Goal: Information Seeking & Learning: Learn about a topic

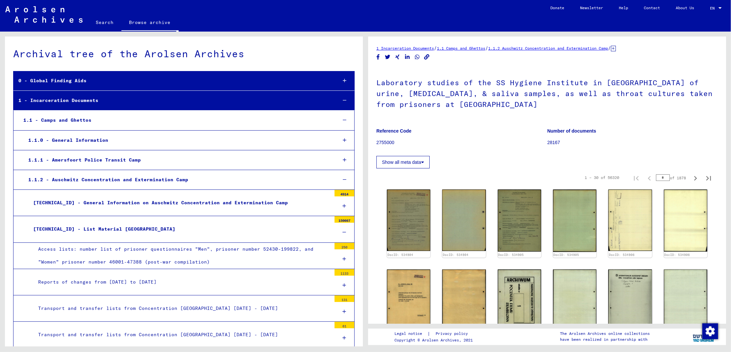
scroll to position [4003, 0]
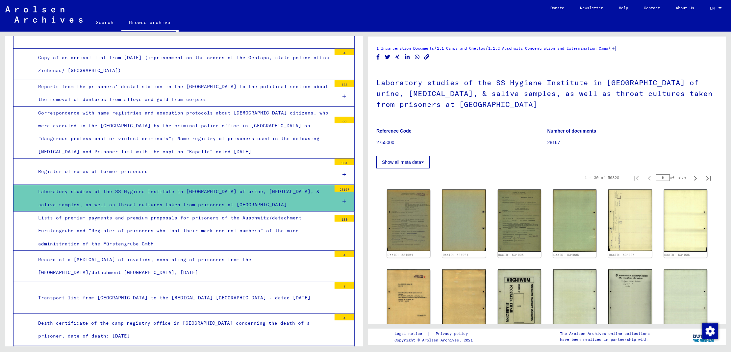
click at [656, 177] on input "*" at bounding box center [663, 177] width 14 height 7
type input "***"
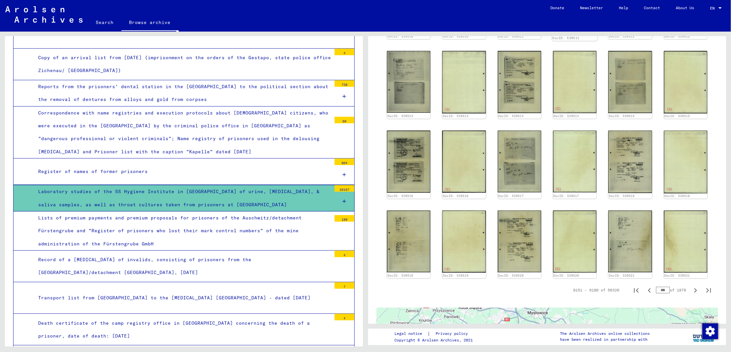
scroll to position [305, 0]
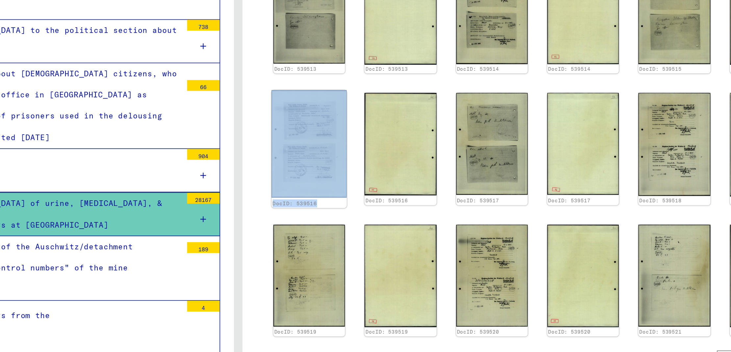
drag, startPoint x: 436, startPoint y: 144, endPoint x: 422, endPoint y: 142, distance: 14.9
click at [422, 142] on div "DocID: 539507 DocID: 539507 DocID: 539508 DocID: 539508 DocID: 539509 DocID: 53…" at bounding box center [547, 79] width 326 height 394
click at [422, 142] on img at bounding box center [409, 155] width 46 height 65
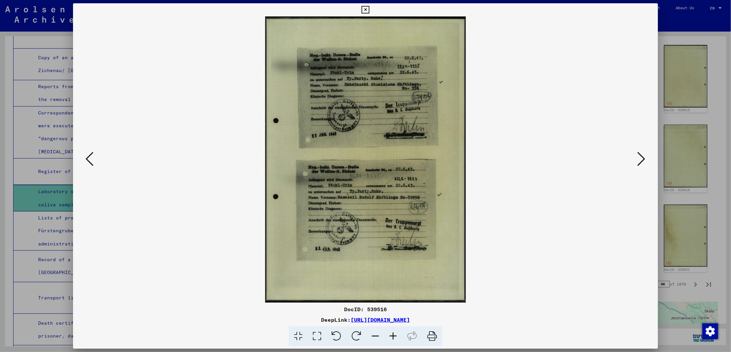
click at [94, 153] on button at bounding box center [90, 159] width 12 height 19
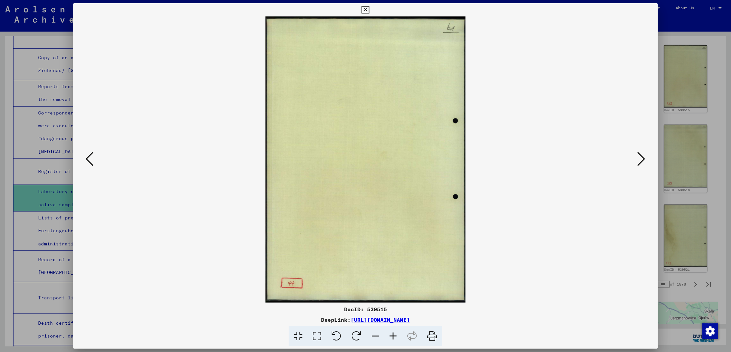
click at [94, 153] on button at bounding box center [90, 159] width 12 height 19
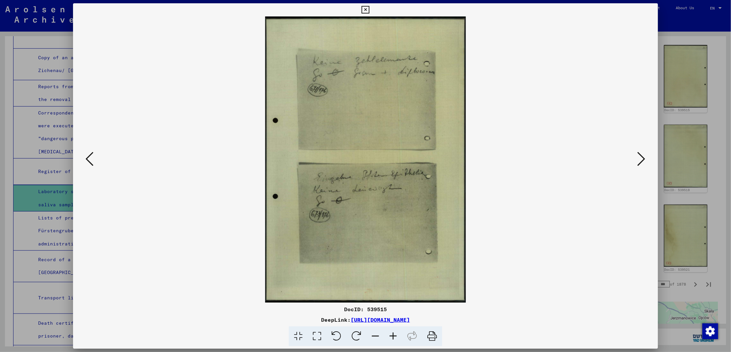
click at [94, 153] on button at bounding box center [90, 159] width 12 height 19
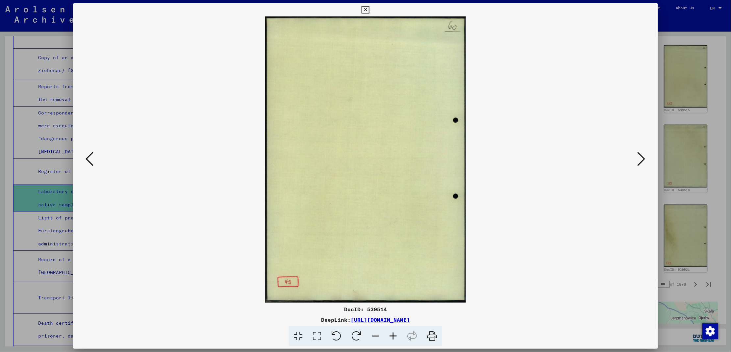
click at [94, 153] on button at bounding box center [90, 159] width 12 height 19
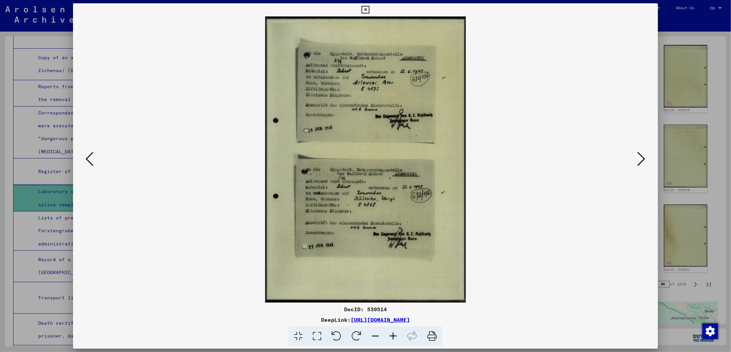
click at [94, 153] on button at bounding box center [90, 159] width 12 height 19
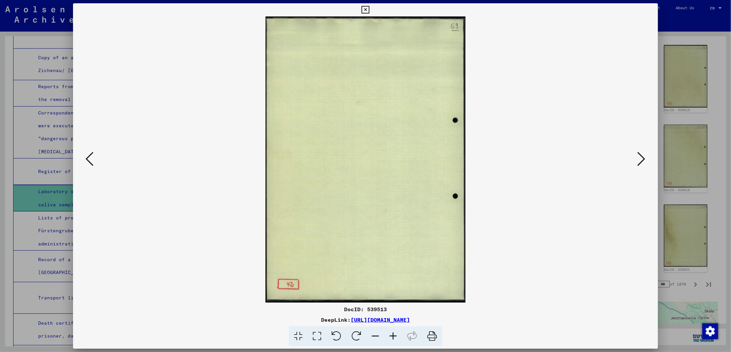
click at [94, 153] on button at bounding box center [90, 159] width 12 height 19
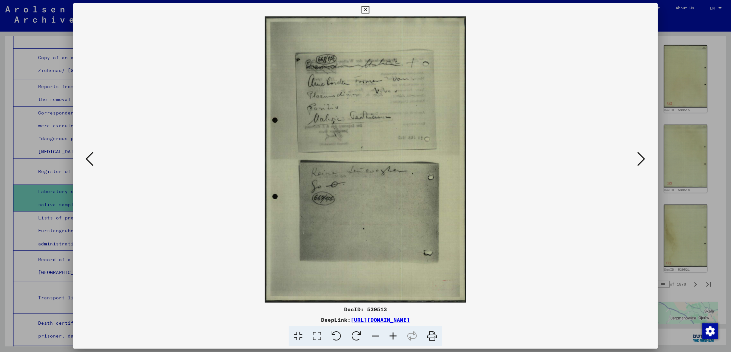
click at [94, 153] on button at bounding box center [90, 159] width 12 height 19
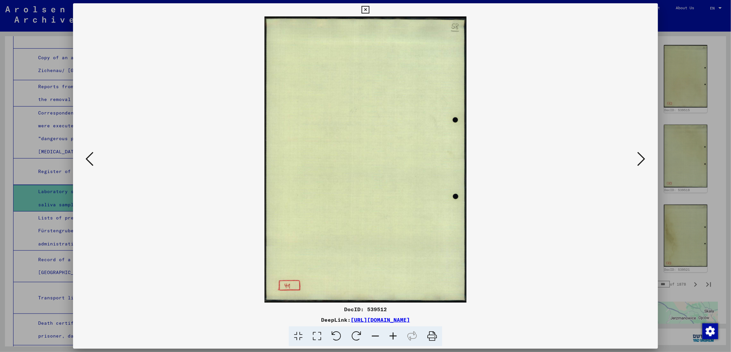
click at [94, 153] on button at bounding box center [90, 159] width 12 height 19
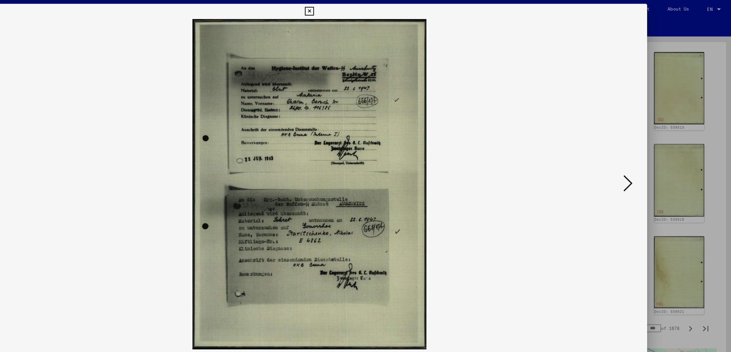
scroll to position [0, 0]
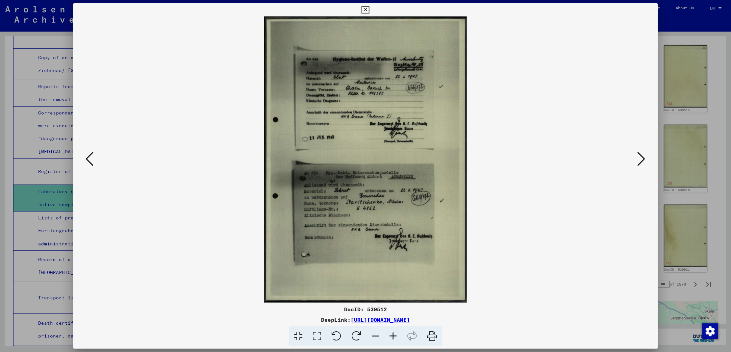
click at [89, 153] on icon at bounding box center [90, 159] width 8 height 16
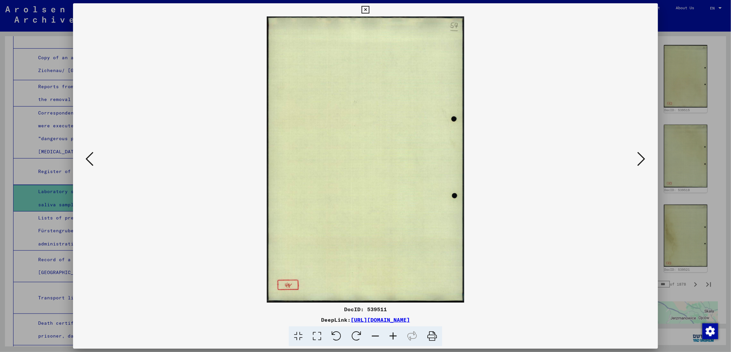
click at [89, 153] on icon at bounding box center [90, 159] width 8 height 16
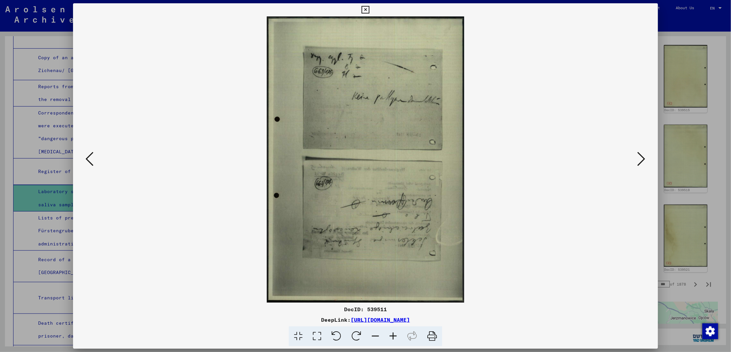
click at [89, 153] on icon at bounding box center [90, 159] width 8 height 16
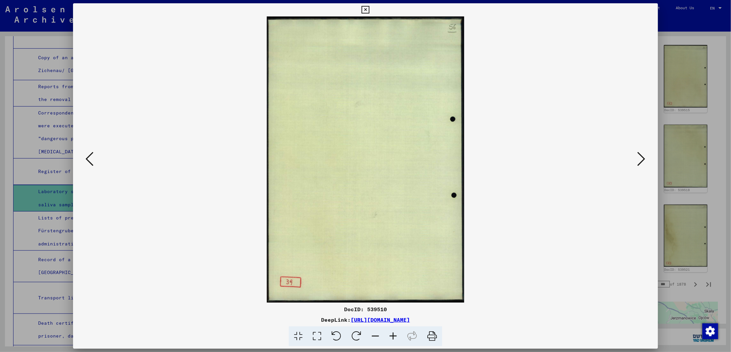
click at [89, 153] on icon at bounding box center [90, 159] width 8 height 16
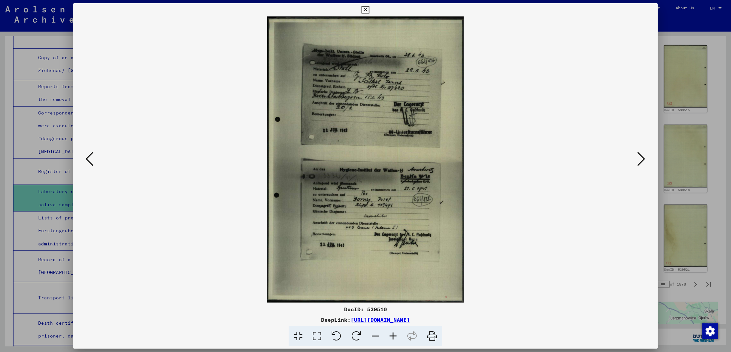
click at [89, 153] on icon at bounding box center [90, 159] width 8 height 16
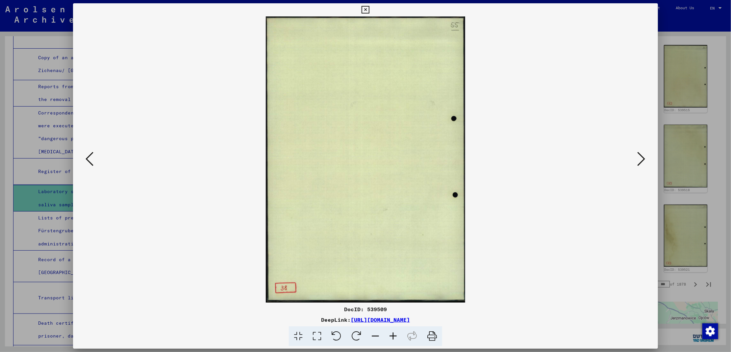
click at [89, 153] on icon at bounding box center [90, 159] width 8 height 16
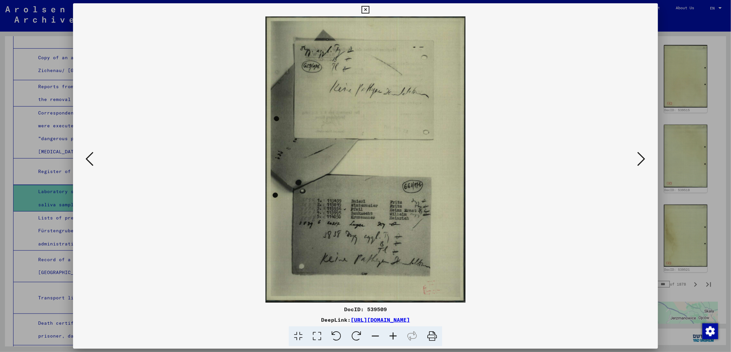
click at [89, 153] on icon at bounding box center [90, 159] width 8 height 16
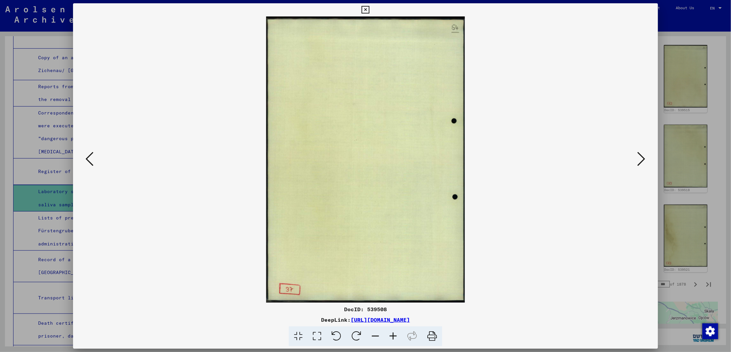
click at [89, 153] on icon at bounding box center [90, 159] width 8 height 16
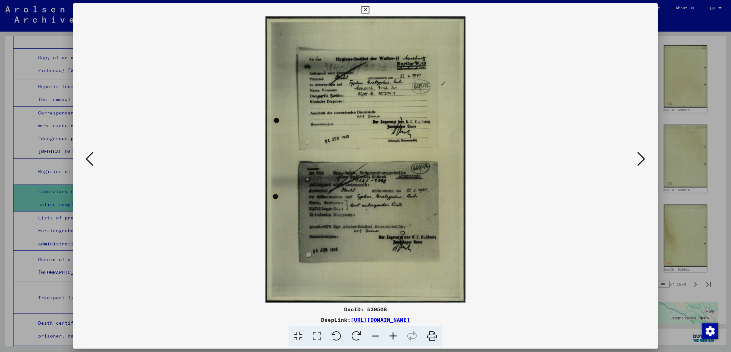
click at [369, 10] on icon at bounding box center [366, 10] width 8 height 8
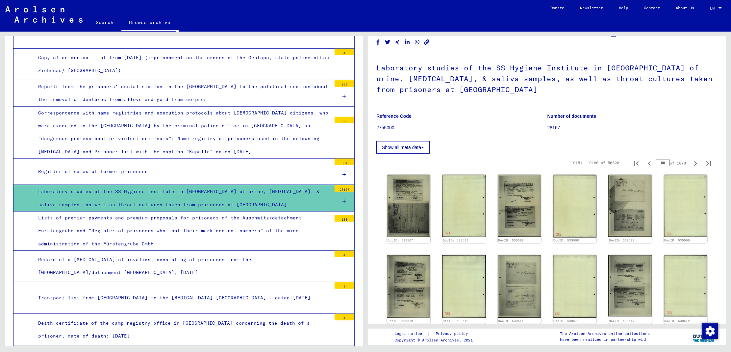
scroll to position [14, 0]
click at [406, 181] on img at bounding box center [409, 207] width 46 height 66
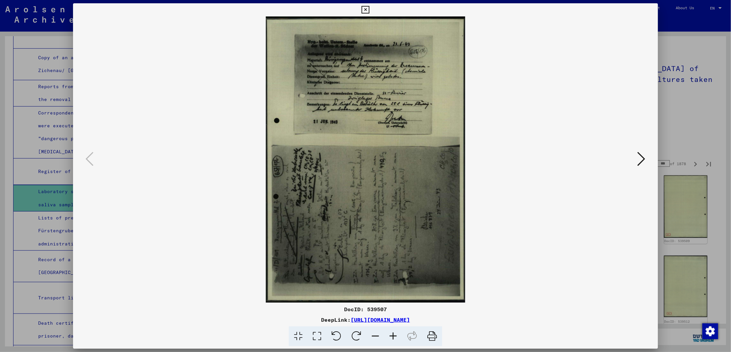
click at [637, 155] on button at bounding box center [642, 159] width 12 height 19
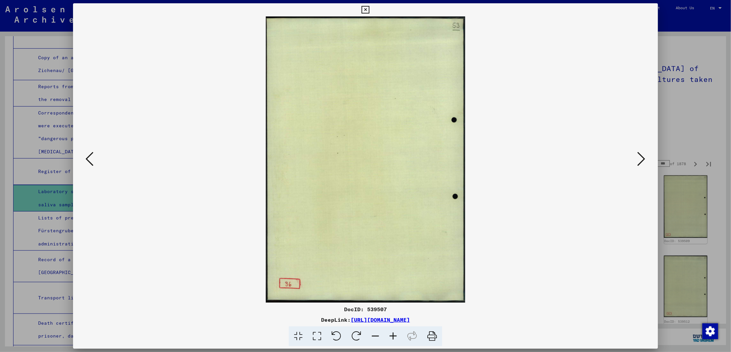
click at [637, 155] on button at bounding box center [642, 159] width 12 height 19
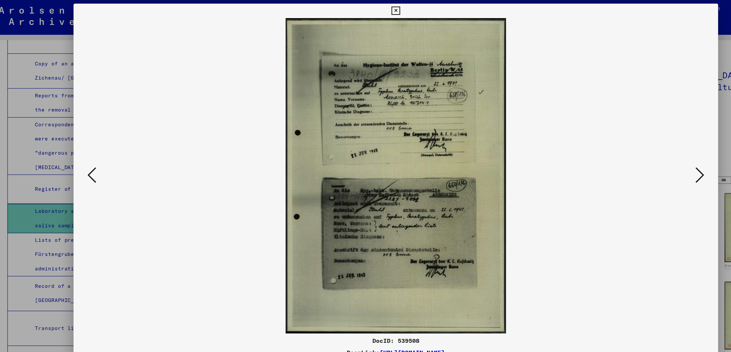
click at [640, 159] on icon at bounding box center [642, 159] width 8 height 16
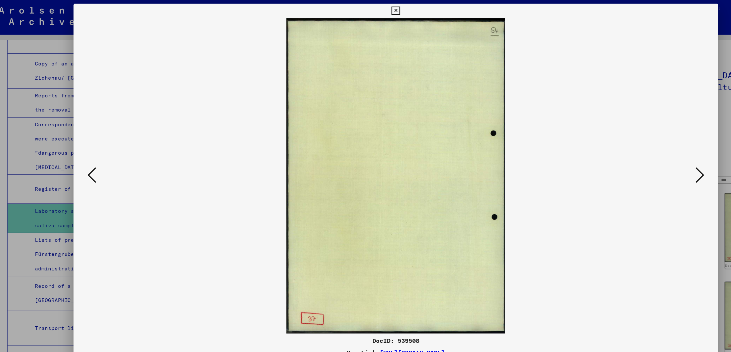
click at [642, 156] on icon at bounding box center [642, 159] width 8 height 16
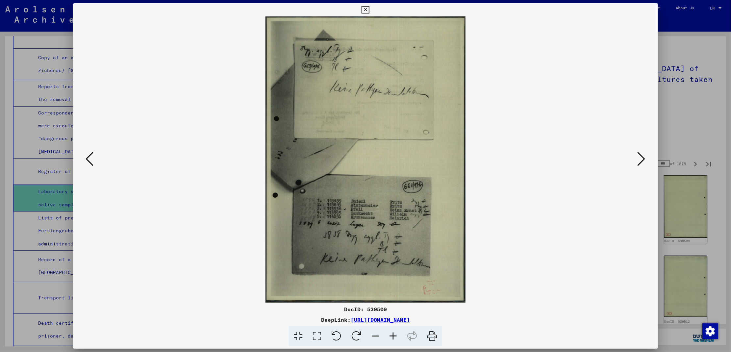
click at [645, 160] on icon at bounding box center [642, 159] width 8 height 16
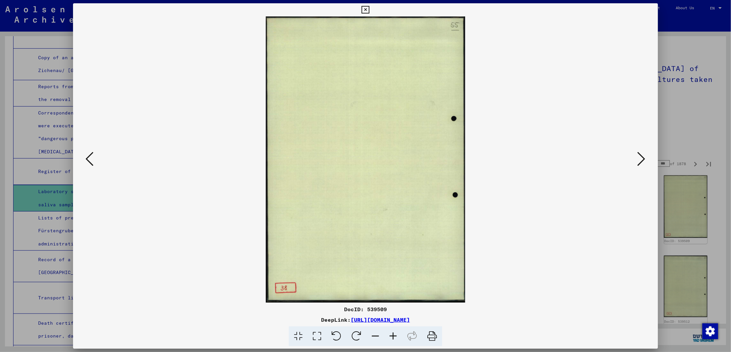
click at [645, 160] on icon at bounding box center [642, 159] width 8 height 16
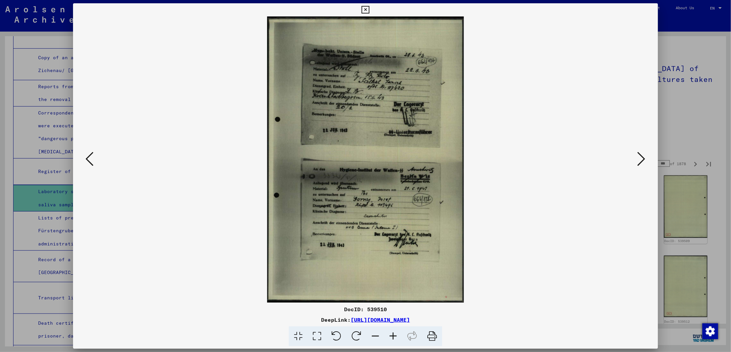
click at [645, 161] on icon at bounding box center [642, 159] width 8 height 16
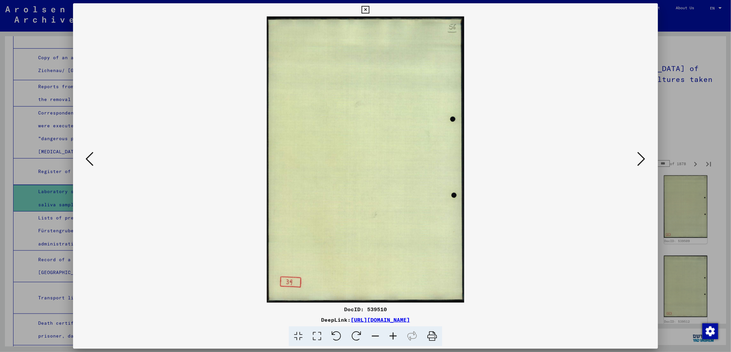
click at [645, 160] on icon at bounding box center [642, 159] width 8 height 16
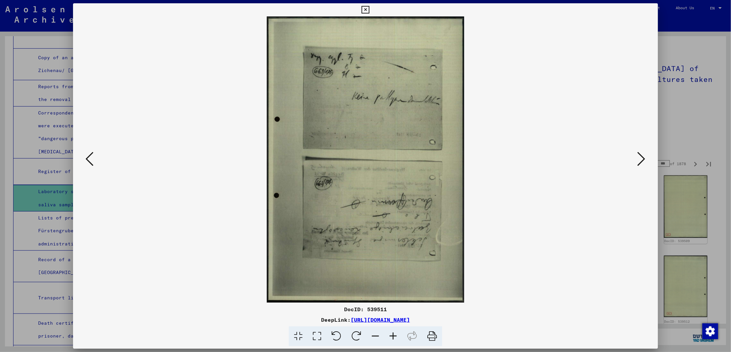
click at [643, 161] on icon at bounding box center [642, 159] width 8 height 16
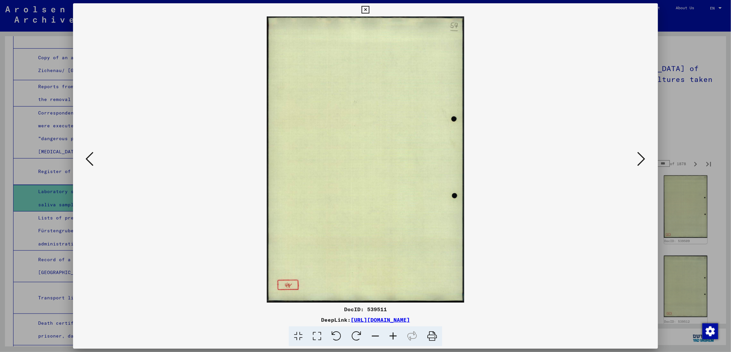
click at [643, 161] on icon at bounding box center [642, 159] width 8 height 16
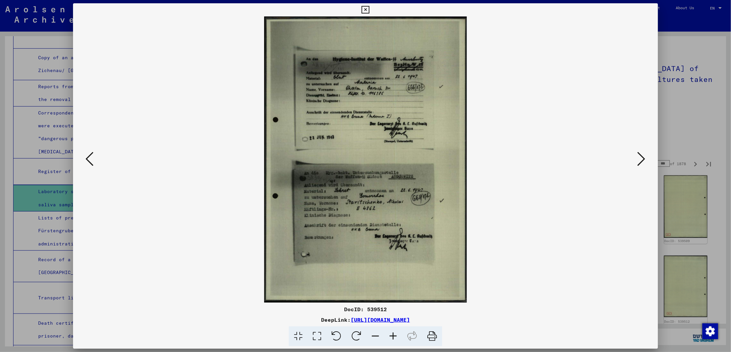
click at [644, 158] on icon at bounding box center [642, 159] width 8 height 16
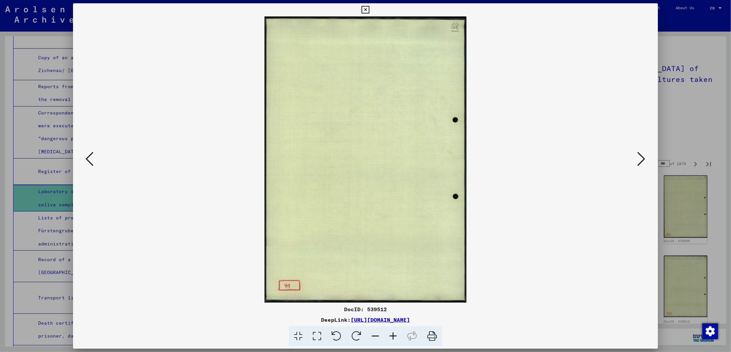
click at [644, 158] on icon at bounding box center [642, 159] width 8 height 16
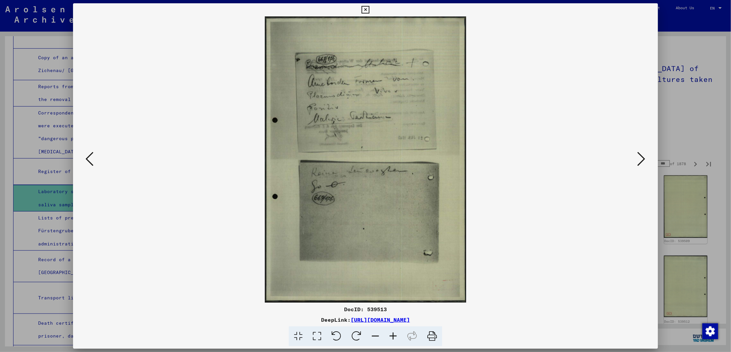
click at [641, 160] on icon at bounding box center [642, 159] width 8 height 16
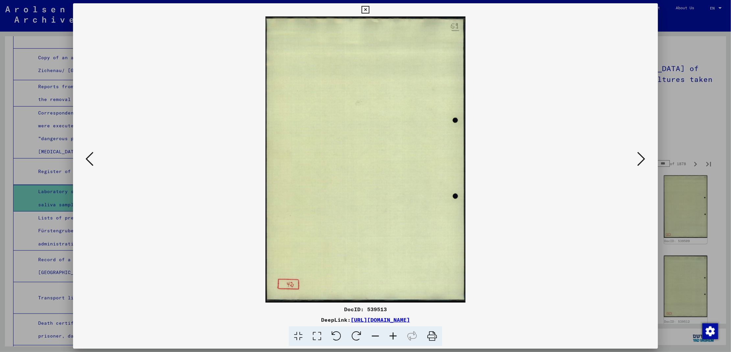
click at [641, 160] on icon at bounding box center [642, 159] width 8 height 16
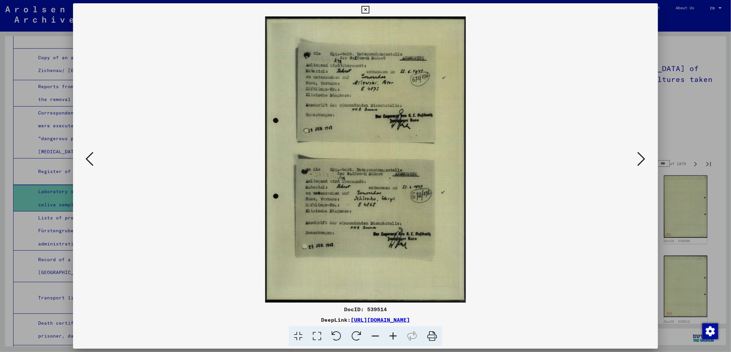
click at [639, 158] on icon at bounding box center [642, 159] width 8 height 16
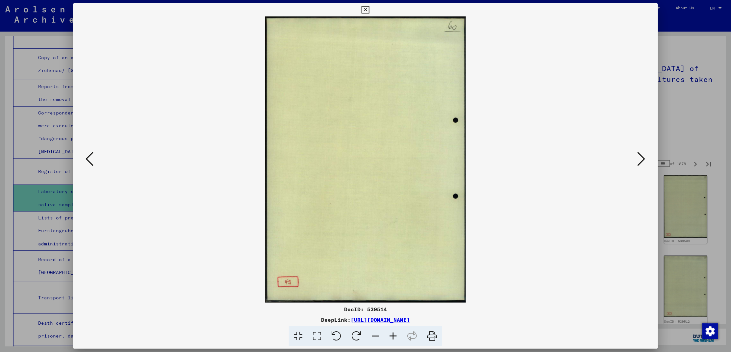
click at [639, 158] on icon at bounding box center [642, 159] width 8 height 16
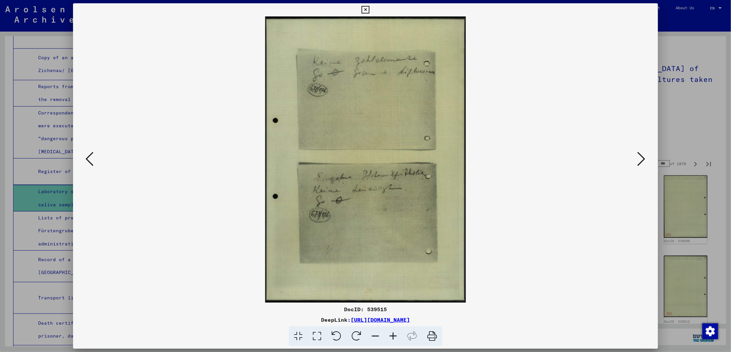
click at [639, 158] on icon at bounding box center [642, 159] width 8 height 16
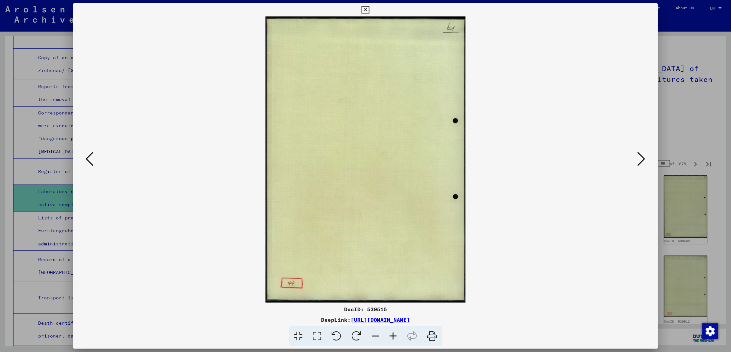
click at [639, 158] on icon at bounding box center [642, 159] width 8 height 16
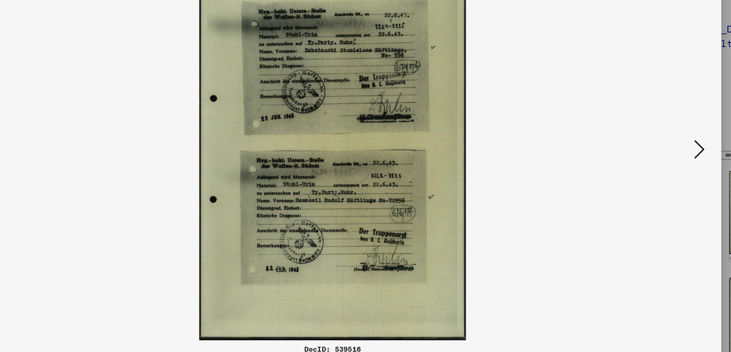
click at [619, 159] on img at bounding box center [365, 159] width 540 height 286
click at [644, 158] on icon at bounding box center [642, 159] width 8 height 16
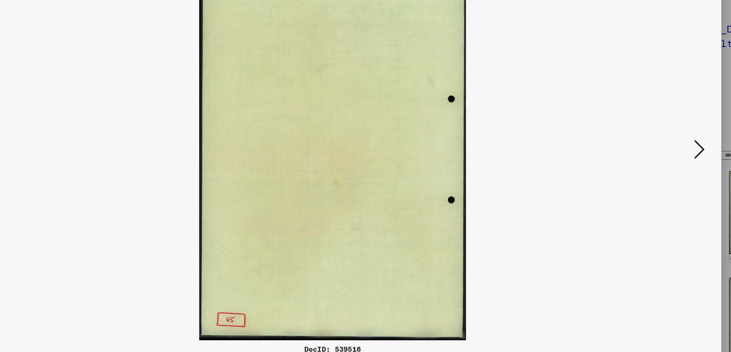
click at [644, 158] on icon at bounding box center [642, 159] width 8 height 16
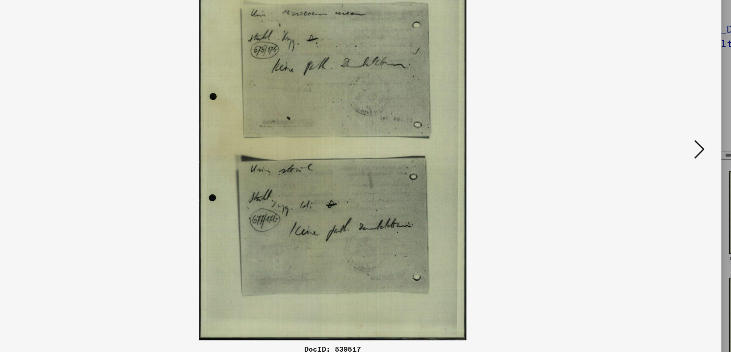
click at [644, 158] on icon at bounding box center [642, 159] width 8 height 16
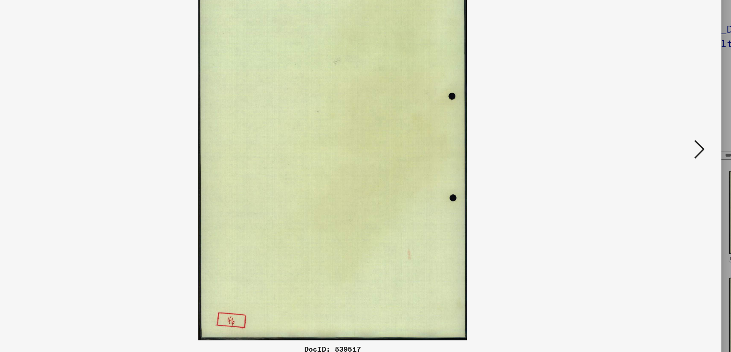
click at [644, 158] on icon at bounding box center [642, 159] width 8 height 16
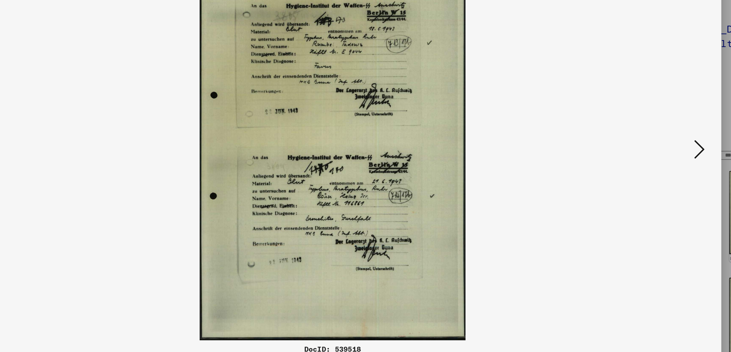
click at [644, 158] on icon at bounding box center [642, 159] width 8 height 16
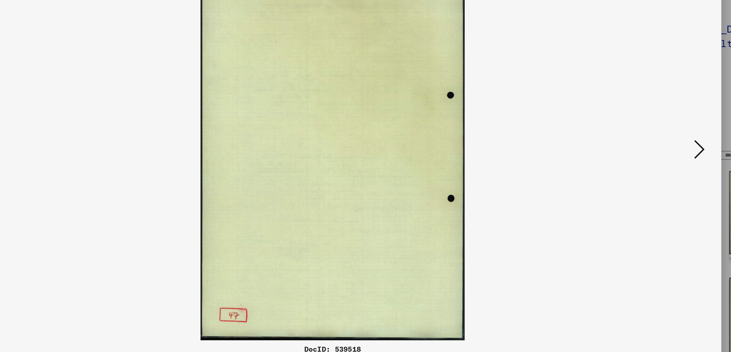
click at [644, 158] on icon at bounding box center [642, 159] width 8 height 16
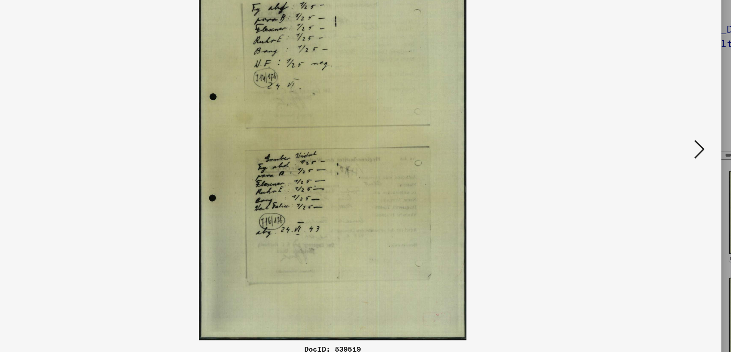
click at [644, 158] on icon at bounding box center [642, 159] width 8 height 16
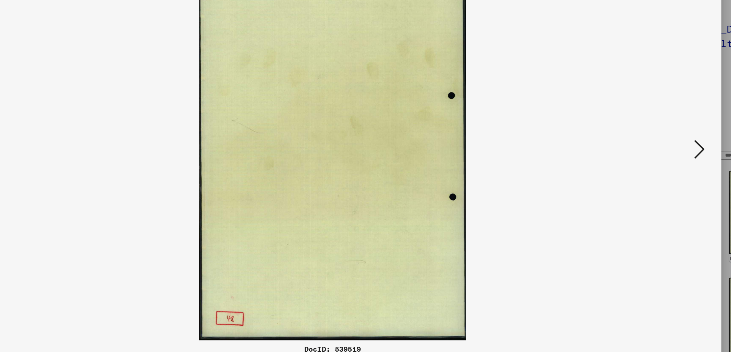
click at [644, 158] on icon at bounding box center [642, 159] width 8 height 16
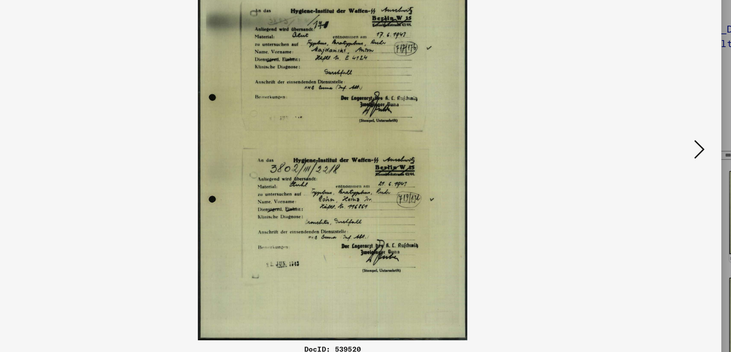
click at [644, 158] on icon at bounding box center [642, 159] width 8 height 16
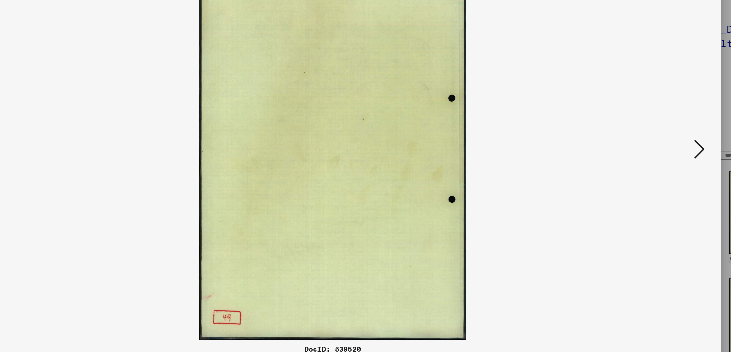
click at [644, 158] on icon at bounding box center [642, 159] width 8 height 16
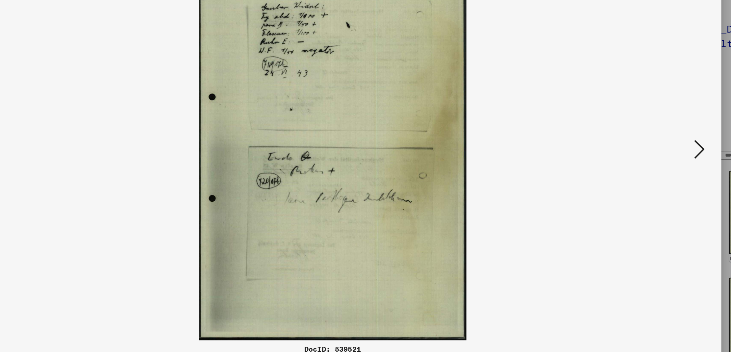
click at [644, 158] on icon at bounding box center [642, 159] width 8 height 16
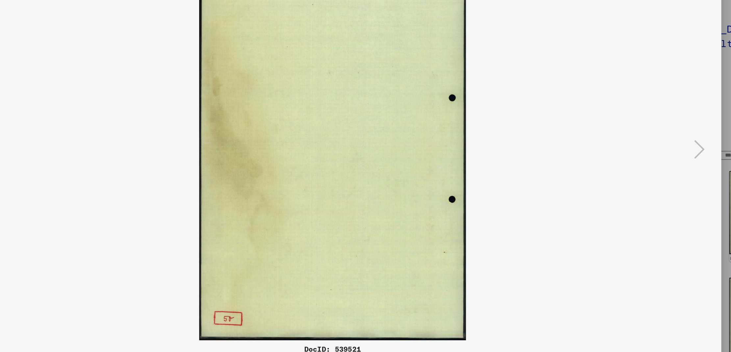
click at [620, 126] on img at bounding box center [365, 159] width 540 height 286
click at [649, 140] on div at bounding box center [365, 159] width 585 height 286
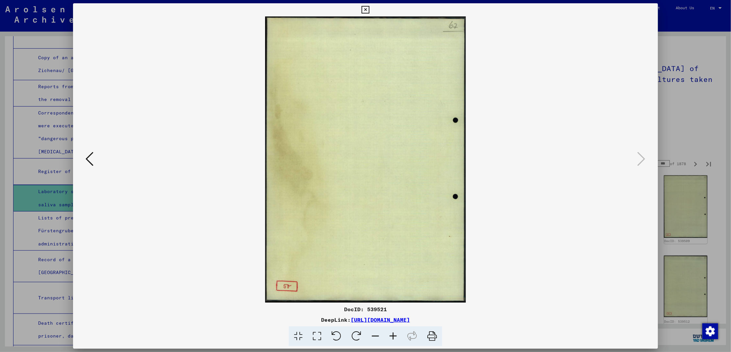
click at [366, 8] on icon at bounding box center [366, 10] width 8 height 8
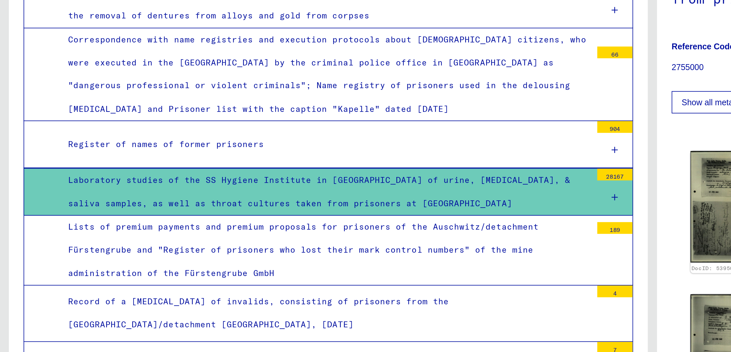
click at [343, 199] on icon at bounding box center [345, 201] width 4 height 5
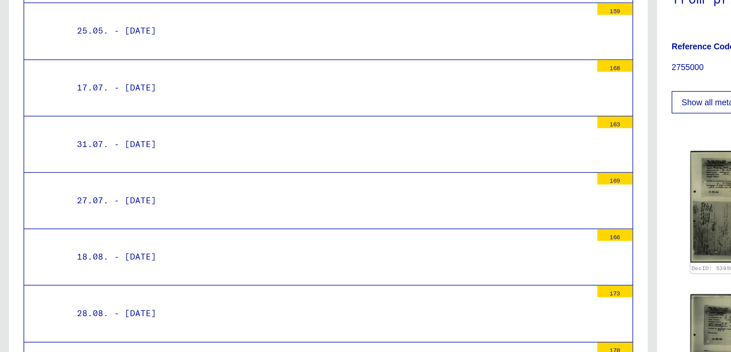
scroll to position [4504, 0]
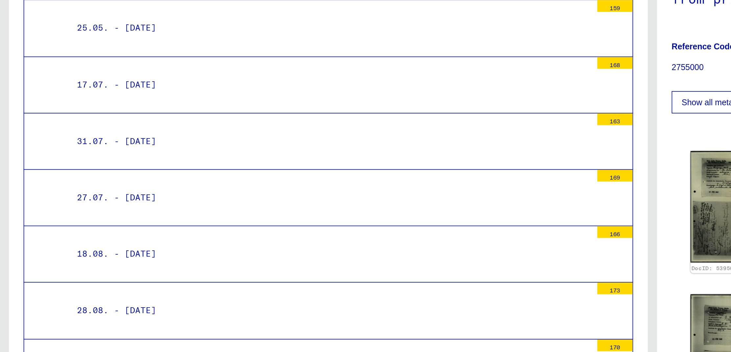
click at [335, 224] on div at bounding box center [345, 236] width 20 height 25
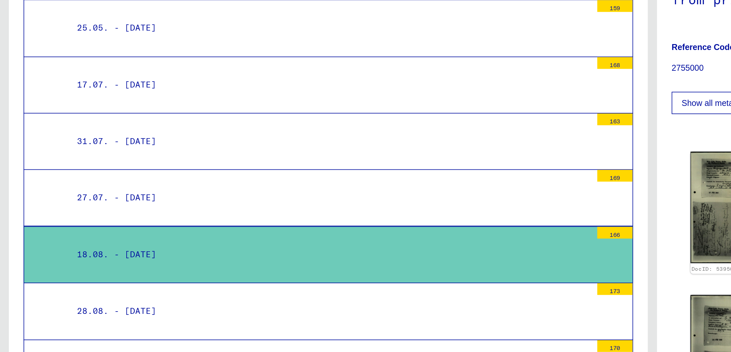
scroll to position [4503, 0]
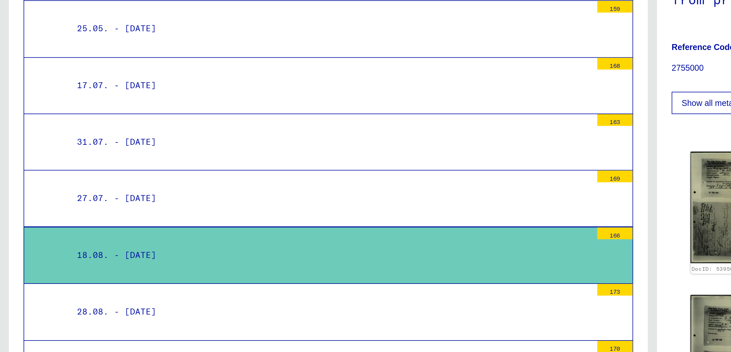
click at [251, 231] on div "18.08. - [DATE]" at bounding box center [184, 233] width 293 height 13
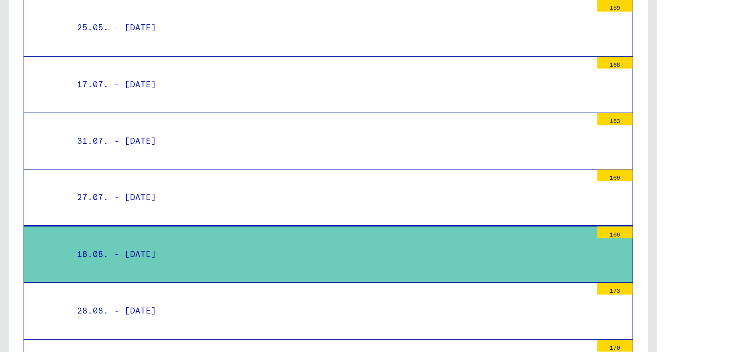
click at [251, 231] on div "18.08. - [DATE]" at bounding box center [184, 233] width 293 height 13
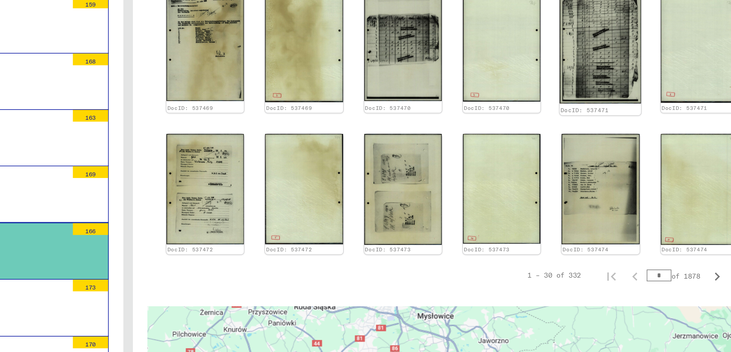
scroll to position [405, 0]
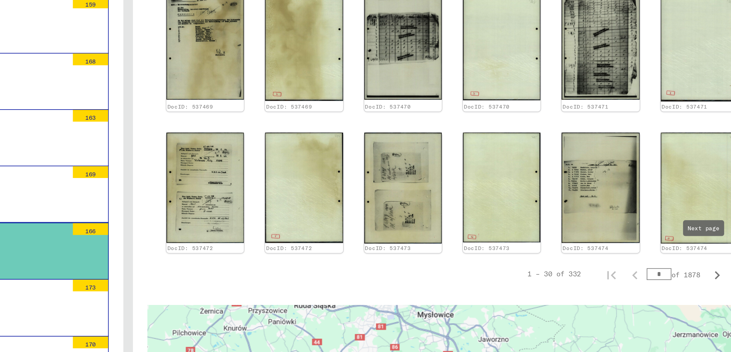
click at [691, 243] on icon "Next page" at bounding box center [695, 247] width 9 height 9
type input "*"
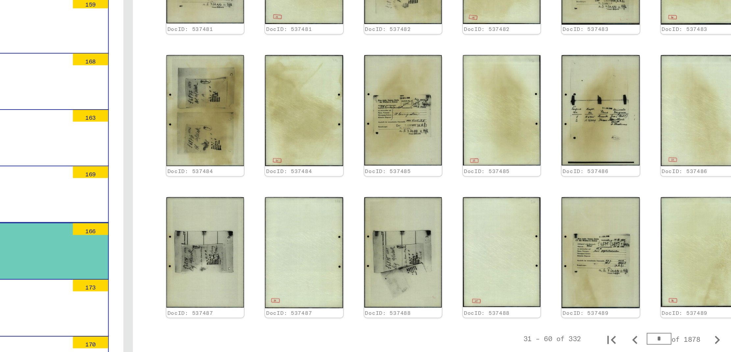
scroll to position [314, 0]
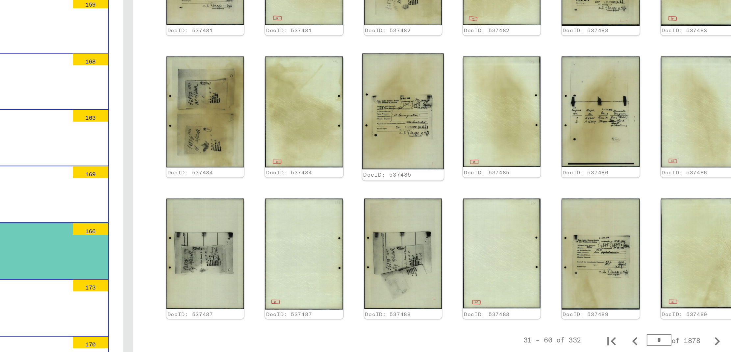
click at [520, 156] on img at bounding box center [520, 155] width 46 height 65
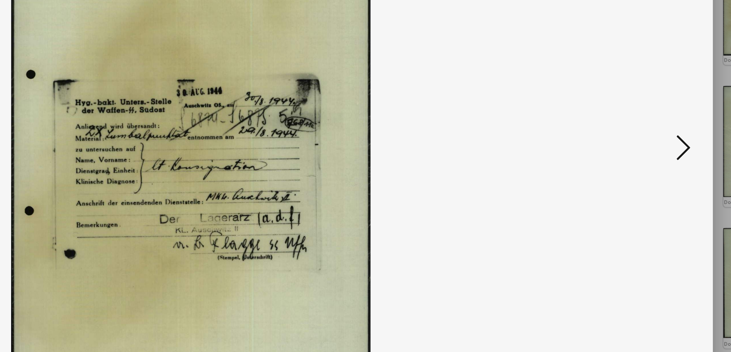
click at [641, 159] on icon at bounding box center [642, 159] width 8 height 16
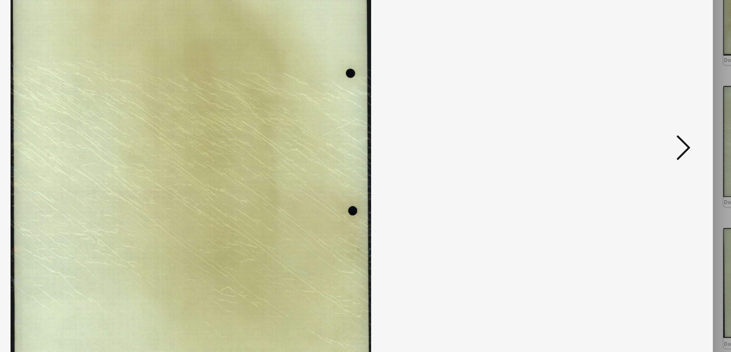
click at [641, 159] on icon at bounding box center [642, 159] width 8 height 16
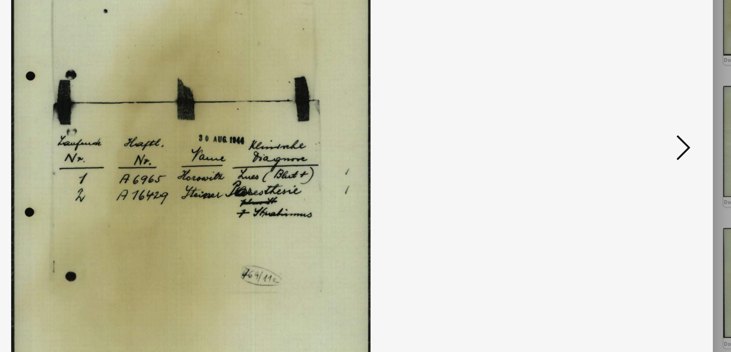
click at [641, 159] on icon at bounding box center [642, 159] width 8 height 16
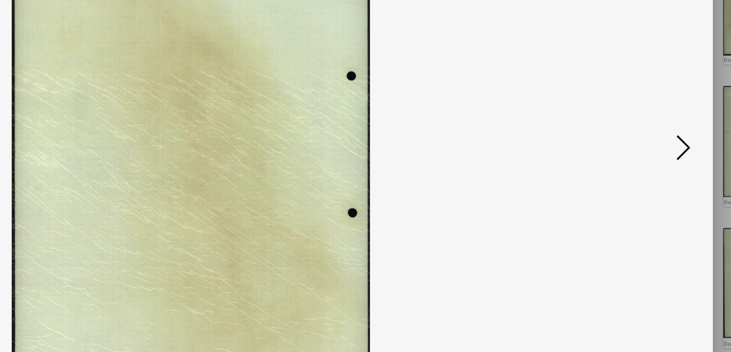
click at [641, 159] on icon at bounding box center [642, 159] width 8 height 16
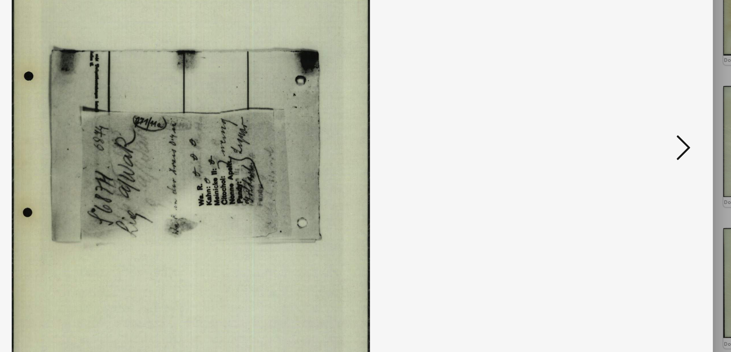
click at [641, 159] on icon at bounding box center [642, 159] width 8 height 16
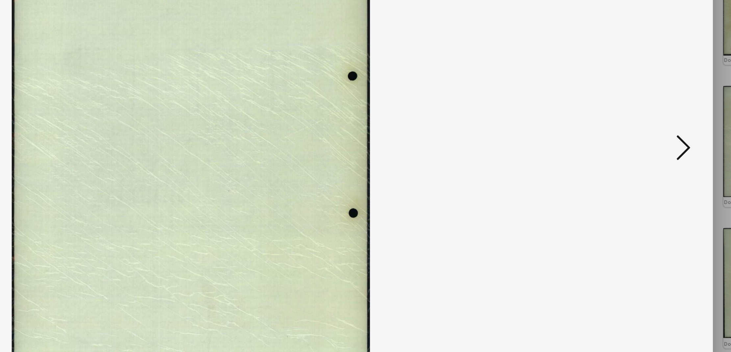
click at [641, 159] on icon at bounding box center [642, 159] width 8 height 16
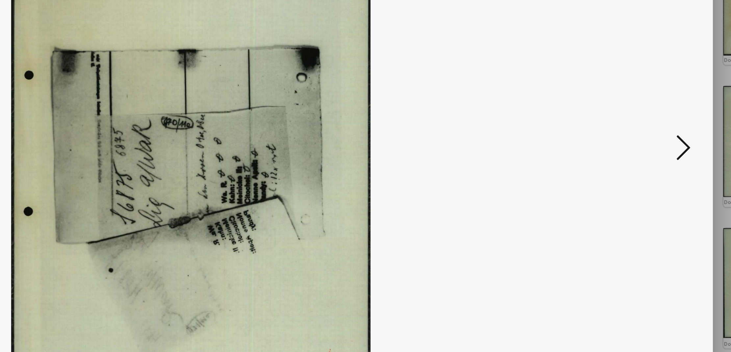
click at [641, 159] on icon at bounding box center [642, 159] width 8 height 16
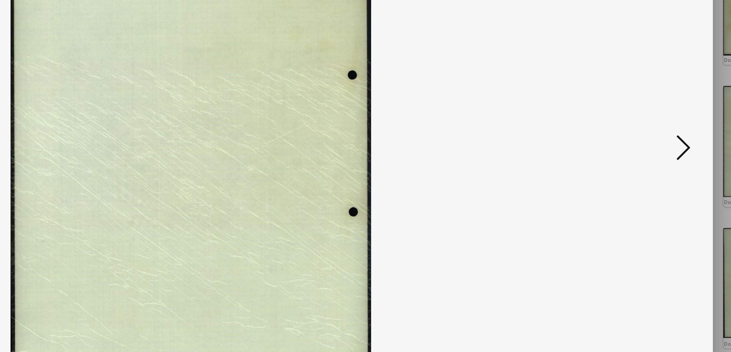
click at [641, 159] on icon at bounding box center [642, 159] width 8 height 16
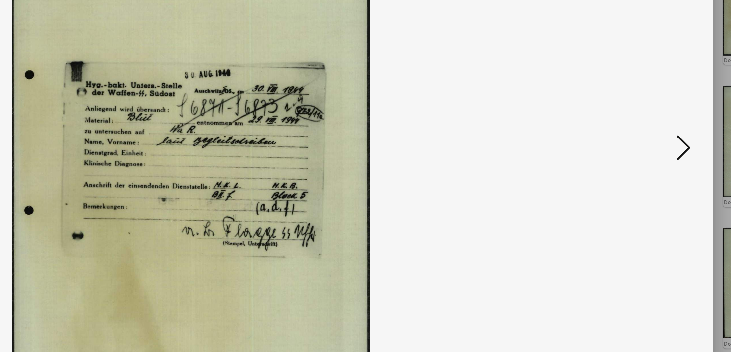
click at [642, 159] on icon at bounding box center [642, 159] width 8 height 16
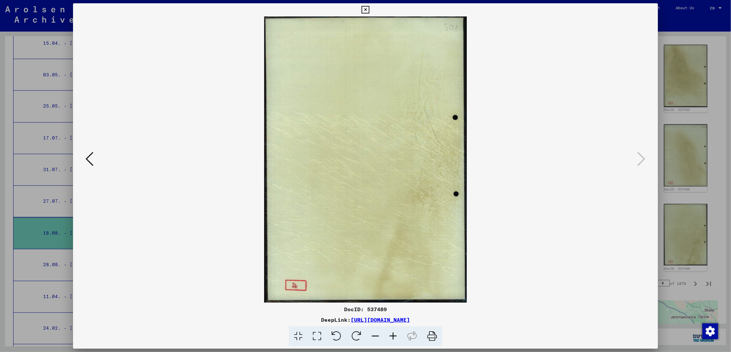
click at [367, 9] on icon at bounding box center [366, 10] width 8 height 8
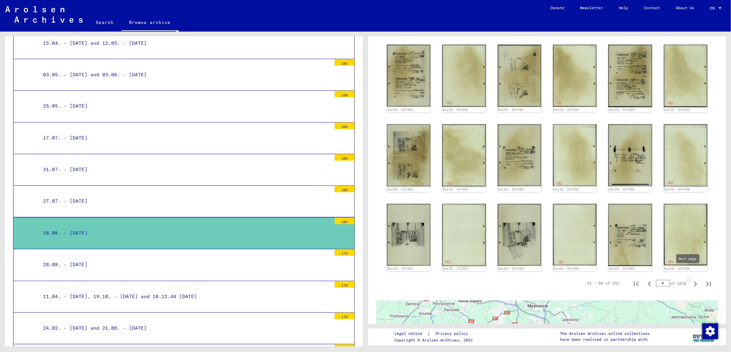
click at [691, 279] on icon "Next page" at bounding box center [695, 283] width 9 height 9
type input "*"
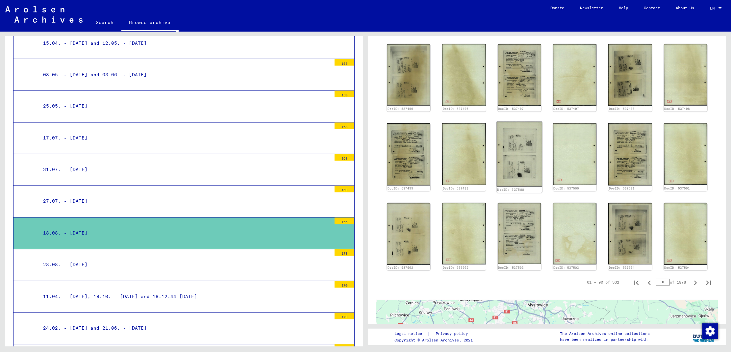
click at [523, 147] on img at bounding box center [520, 154] width 46 height 65
